Goal: Information Seeking & Learning: Learn about a topic

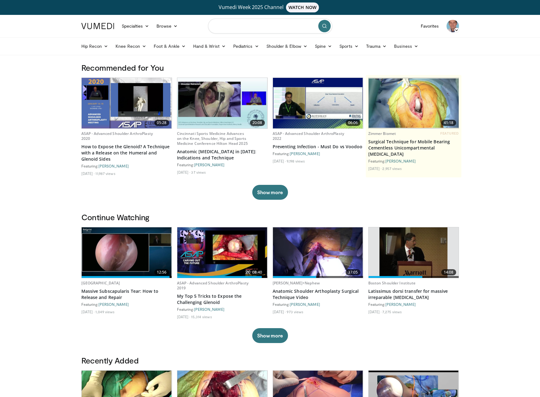
click at [282, 25] on input "Search topics, interventions" at bounding box center [270, 26] width 124 height 15
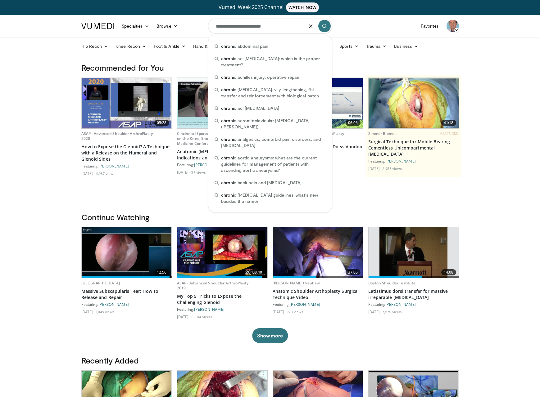
type input "**********"
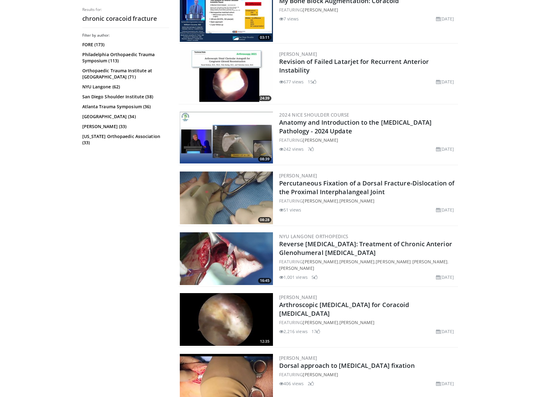
scroll to position [311, 0]
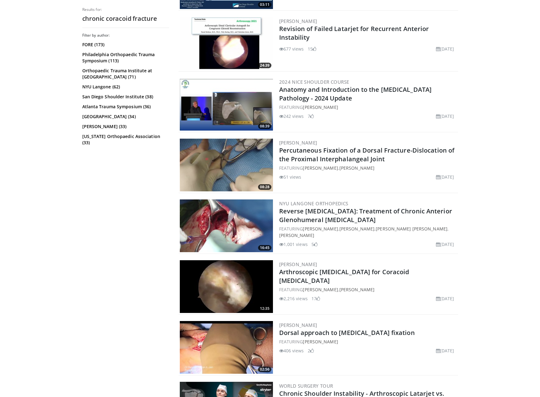
click at [222, 280] on img at bounding box center [226, 286] width 93 height 53
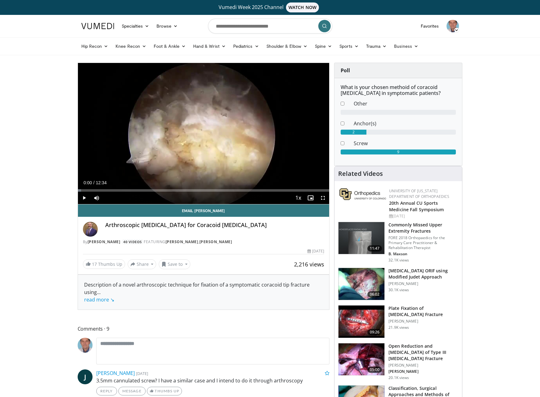
click at [324, 197] on span "Video Player" at bounding box center [323, 198] width 12 height 12
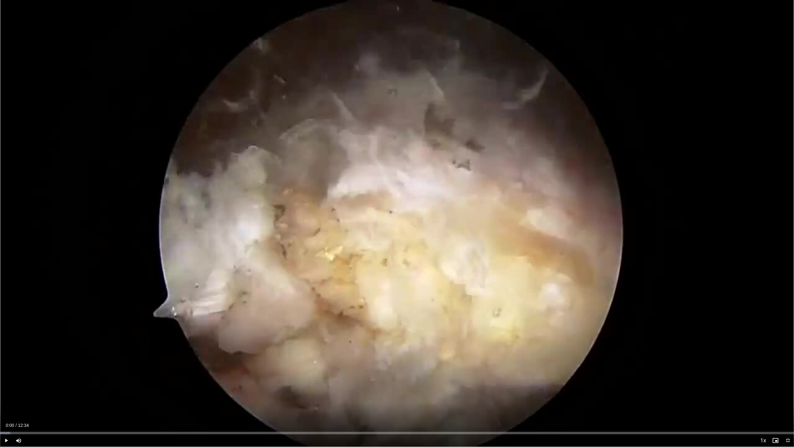
click at [7, 397] on span "Video Player" at bounding box center [6, 440] width 12 height 12
click at [87, 397] on div "Progress Bar" at bounding box center [87, 433] width 1 height 2
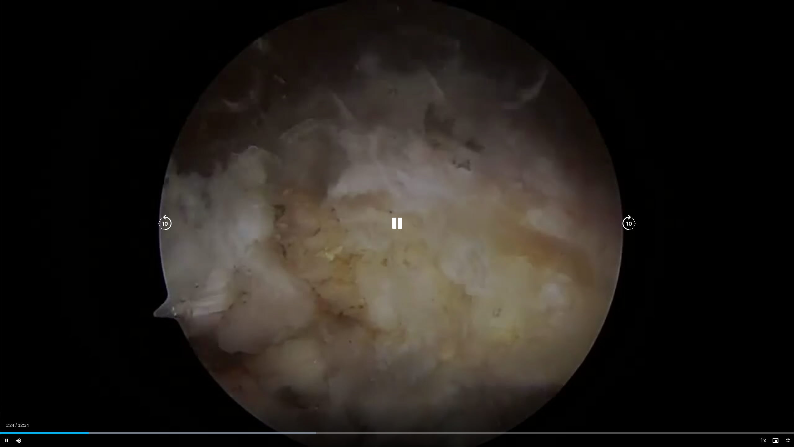
click at [352, 368] on div "10 seconds Tap to unmute" at bounding box center [397, 223] width 794 height 447
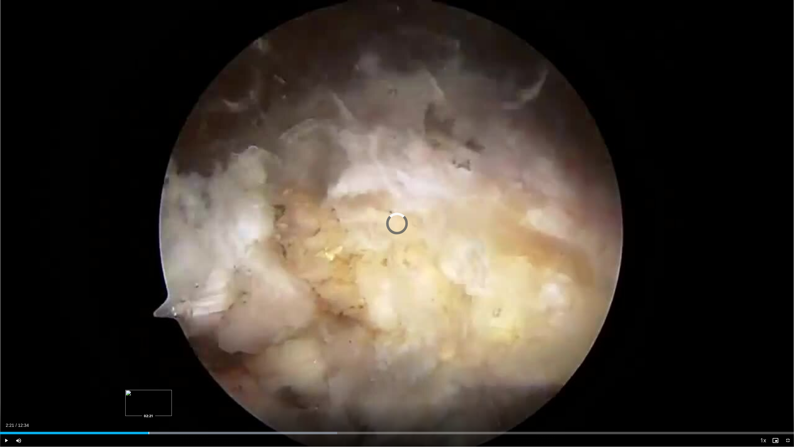
click at [149, 397] on div "Progress Bar" at bounding box center [149, 433] width 1 height 2
click at [397, 397] on div "Loaded : 45.97% 03:30 06:16" at bounding box center [397, 431] width 794 height 6
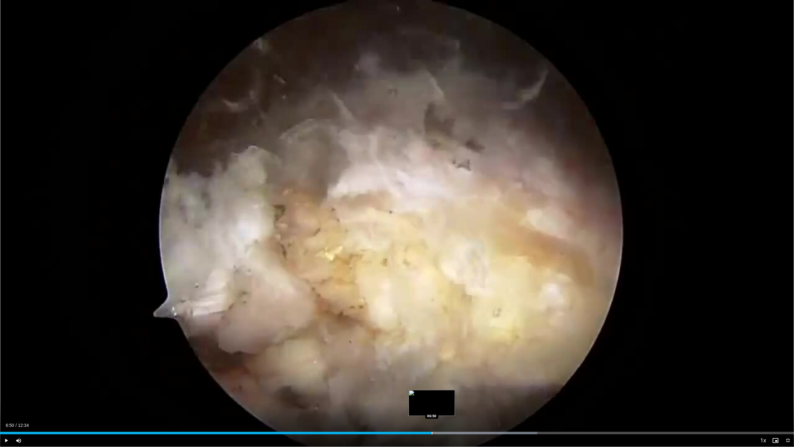
click at [432, 397] on div "Progress Bar" at bounding box center [432, 433] width 1 height 2
click at [461, 397] on div "Progress Bar" at bounding box center [460, 433] width 1 height 2
click at [539, 397] on div "Progress Bar" at bounding box center [553, 433] width 1 height 2
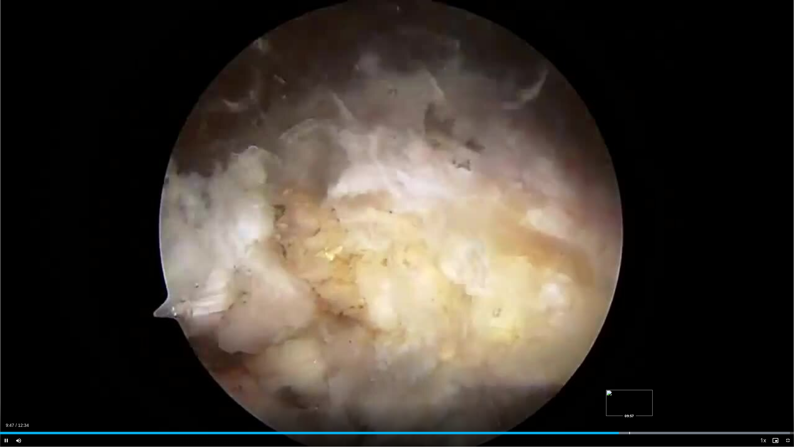
click at [539, 397] on div "Loaded : 99.50% 09:48 09:57" at bounding box center [397, 431] width 794 height 6
click at [539, 397] on div "Loaded : 80.17% 10:26 10:26" at bounding box center [397, 431] width 794 height 6
click at [539, 397] on div "Loaded : 84.90% 10:29 10:43" at bounding box center [397, 431] width 794 height 6
click at [539, 397] on div "Progress Bar" at bounding box center [700, 433] width 1 height 2
click at [539, 397] on div "Loaded : 90.21% 11:06 11:22" at bounding box center [397, 431] width 794 height 6
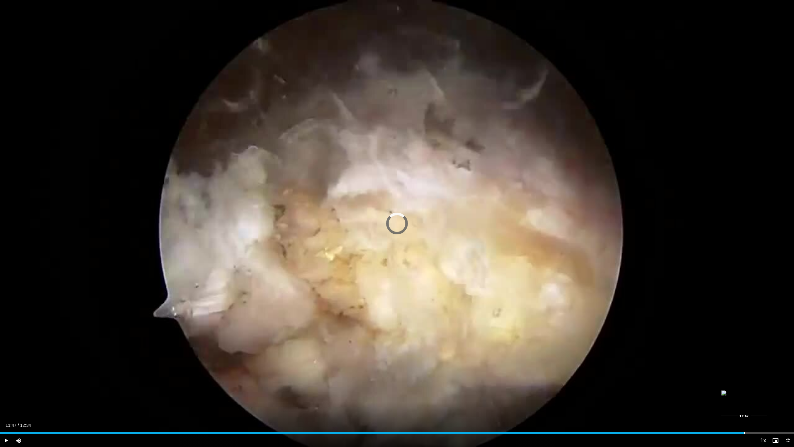
click at [539, 397] on div "Progress Bar" at bounding box center [744, 433] width 1 height 2
click at [29, 397] on div "Progress Bar" at bounding box center [29, 433] width 1 height 2
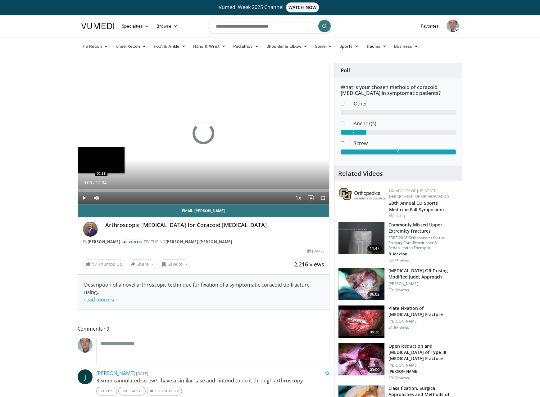
click at [96, 191] on div "Progress Bar" at bounding box center [96, 190] width 1 height 2
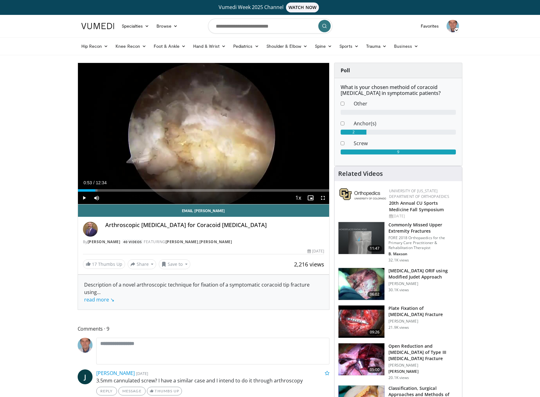
click at [324, 198] on span "Video Player" at bounding box center [323, 198] width 12 height 12
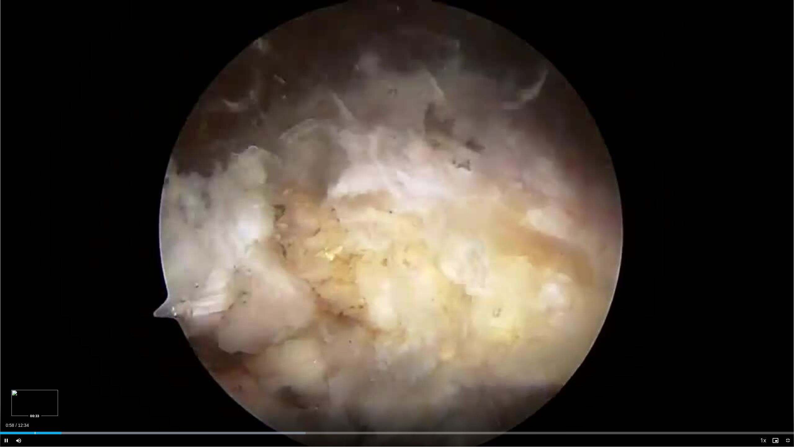
click at [34, 397] on div "00:58" at bounding box center [30, 433] width 61 height 2
click at [22, 397] on div "Progress Bar" at bounding box center [22, 433] width 1 height 2
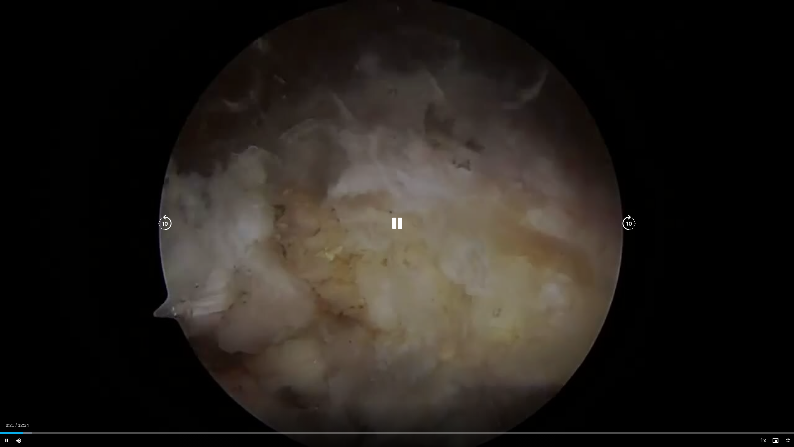
click at [167, 390] on div "10 seconds Tap to unmute" at bounding box center [397, 223] width 794 height 447
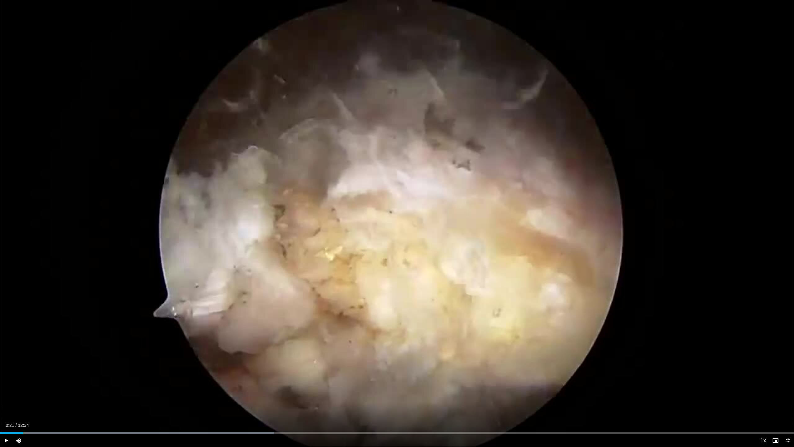
click at [31, 397] on div "Loaded : 34.49% 00:21 00:29" at bounding box center [397, 433] width 794 height 2
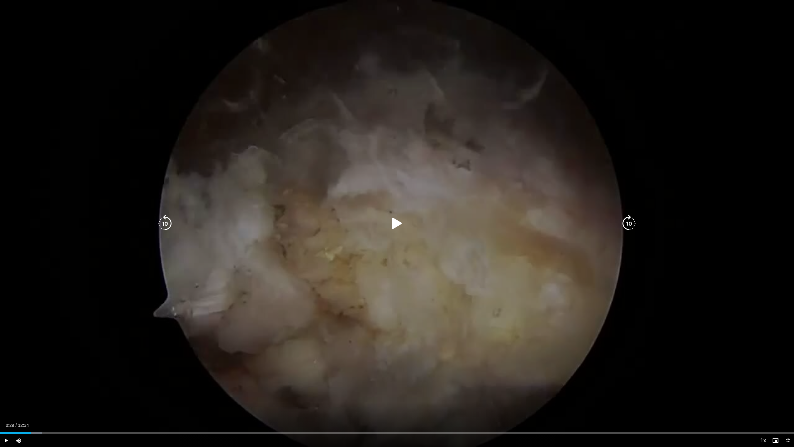
click at [158, 372] on div "10 seconds Tap to unmute" at bounding box center [397, 223] width 794 height 447
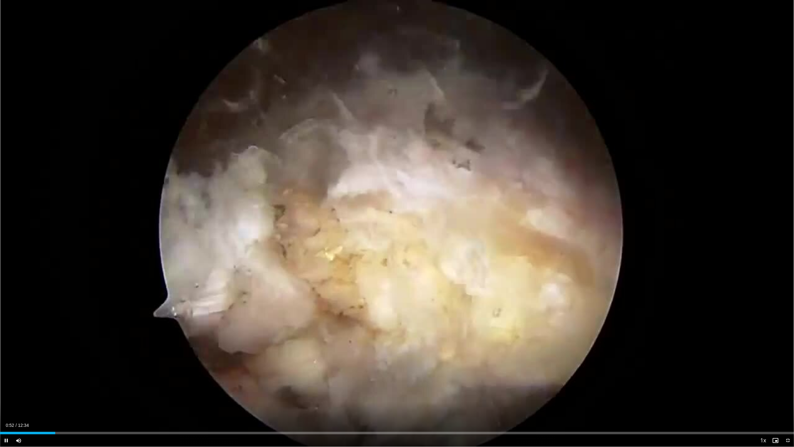
click at [105, 395] on div "10 seconds Tap to unmute" at bounding box center [397, 223] width 794 height 447
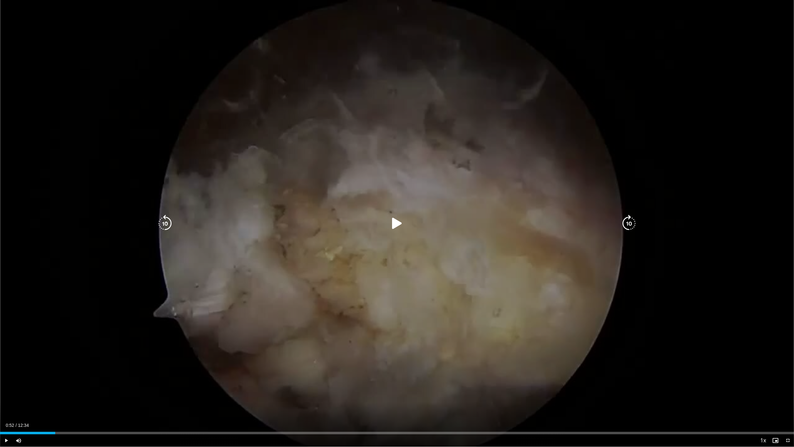
click at [415, 318] on div "10 seconds Tap to unmute" at bounding box center [397, 223] width 794 height 447
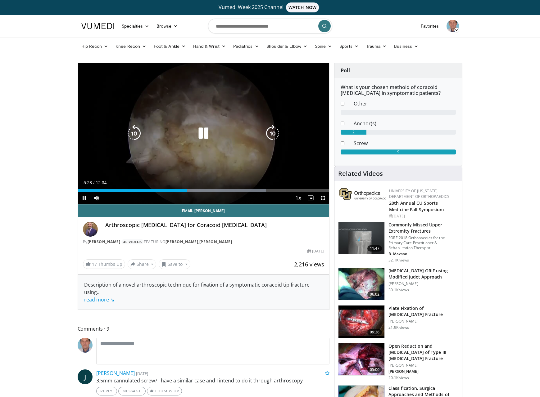
click at [205, 135] on icon "Video Player" at bounding box center [203, 133] width 17 height 17
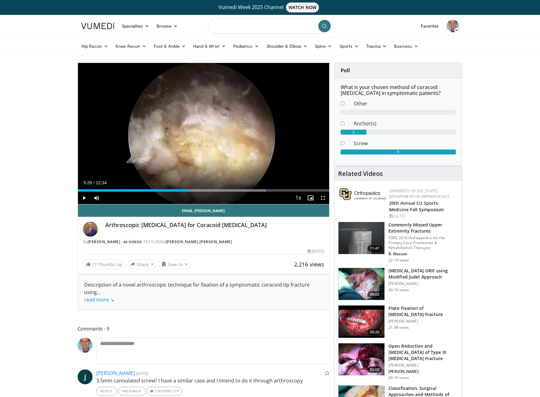
click at [232, 26] on input "Search topics, interventions" at bounding box center [270, 26] width 124 height 15
type input "**********"
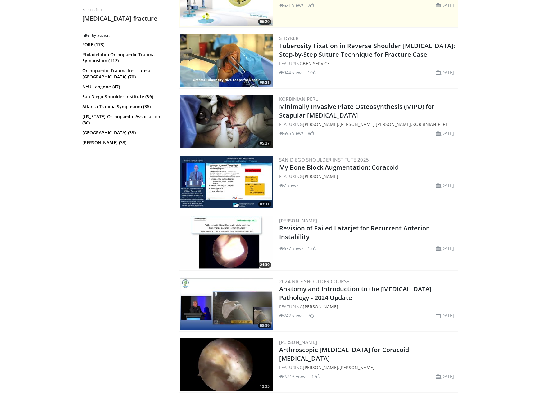
scroll to position [100, 0]
